Goal: Download file/media

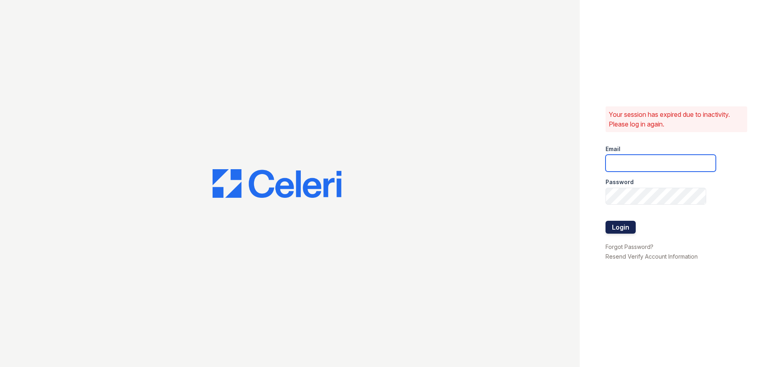
type input "marciar@loganpm.com"
click at [618, 226] on button "Login" at bounding box center [621, 227] width 30 height 13
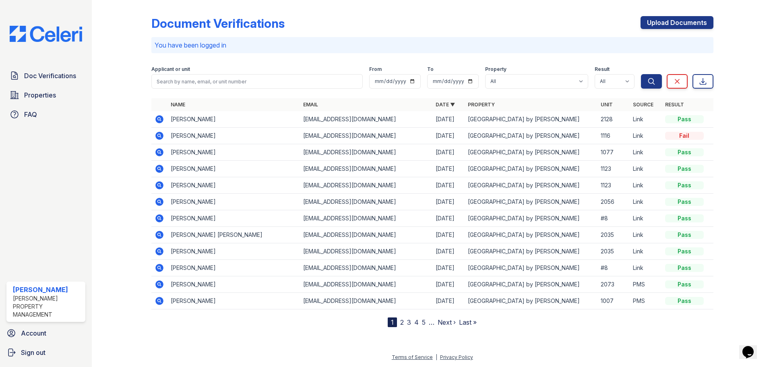
click at [162, 133] on icon at bounding box center [159, 136] width 8 height 8
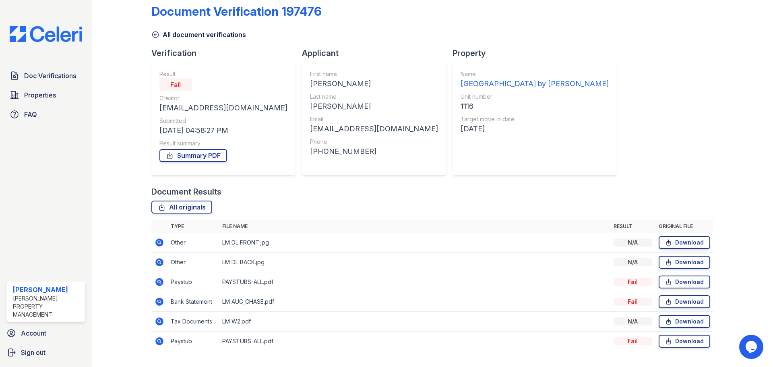
scroll to position [32, 0]
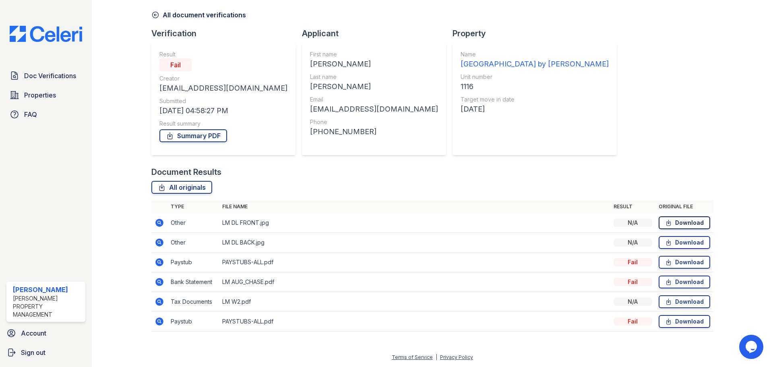
click at [677, 222] on link "Download" at bounding box center [685, 222] width 52 height 13
